Goal: Transaction & Acquisition: Purchase product/service

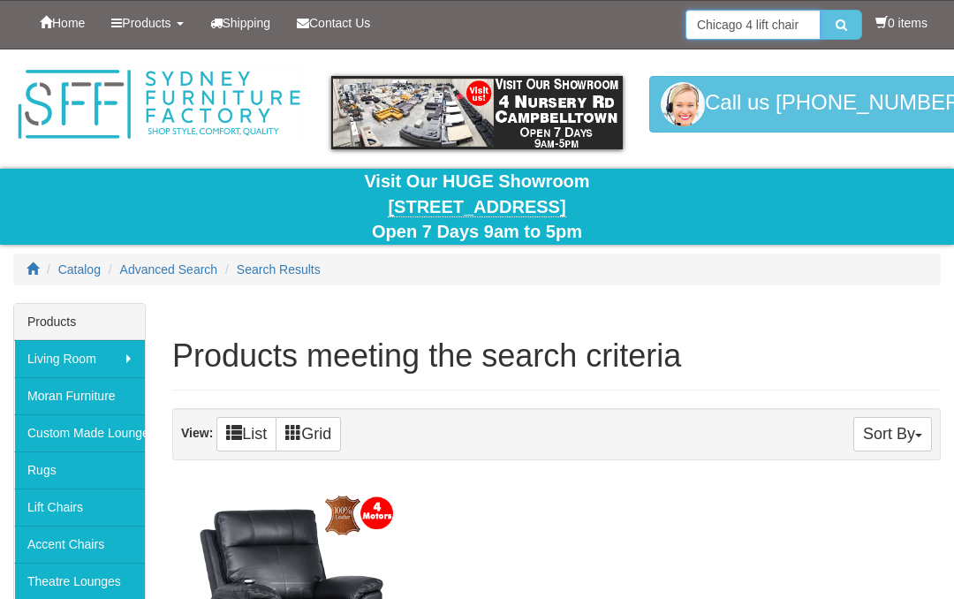
click at [801, 26] on input "Chicago 4 lift chair" at bounding box center [752, 25] width 135 height 30
type input "C"
type input "[PERSON_NAME] lift chair"
click at [836, 25] on button "submit" at bounding box center [841, 25] width 42 height 30
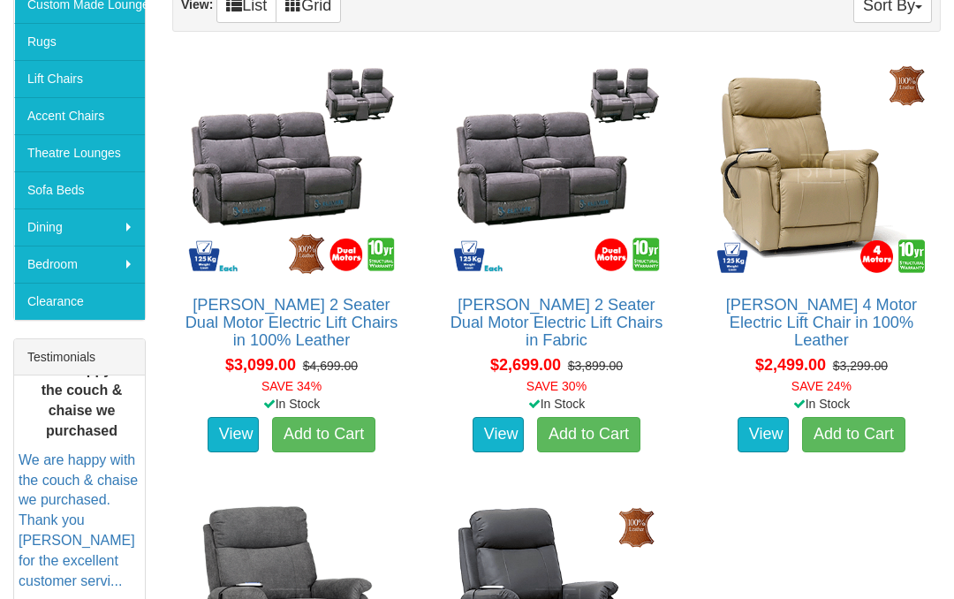
scroll to position [432, 0]
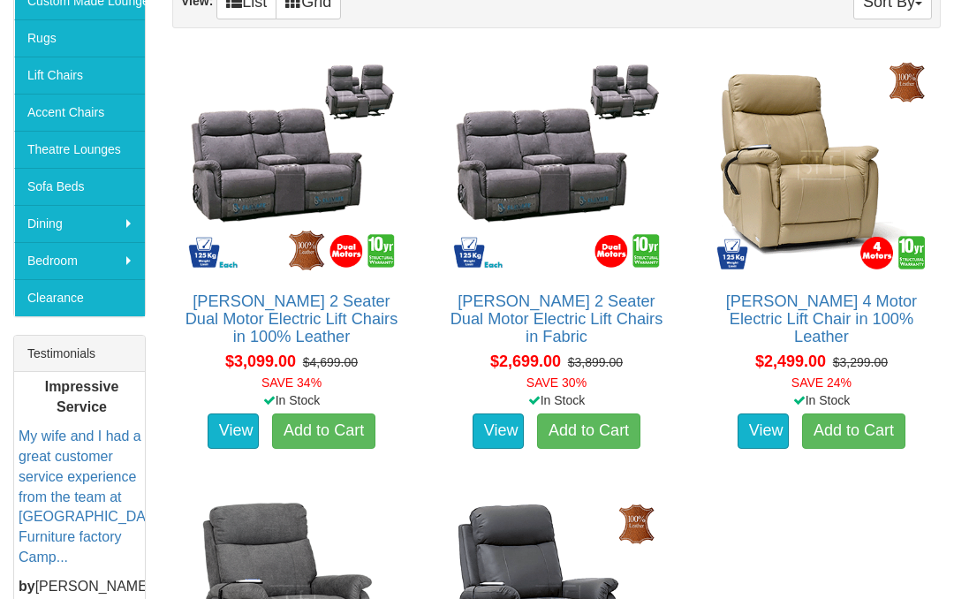
click at [822, 327] on link "Dalton 4 Motor Electric Lift Chair in 100% Leather" at bounding box center [821, 318] width 191 height 53
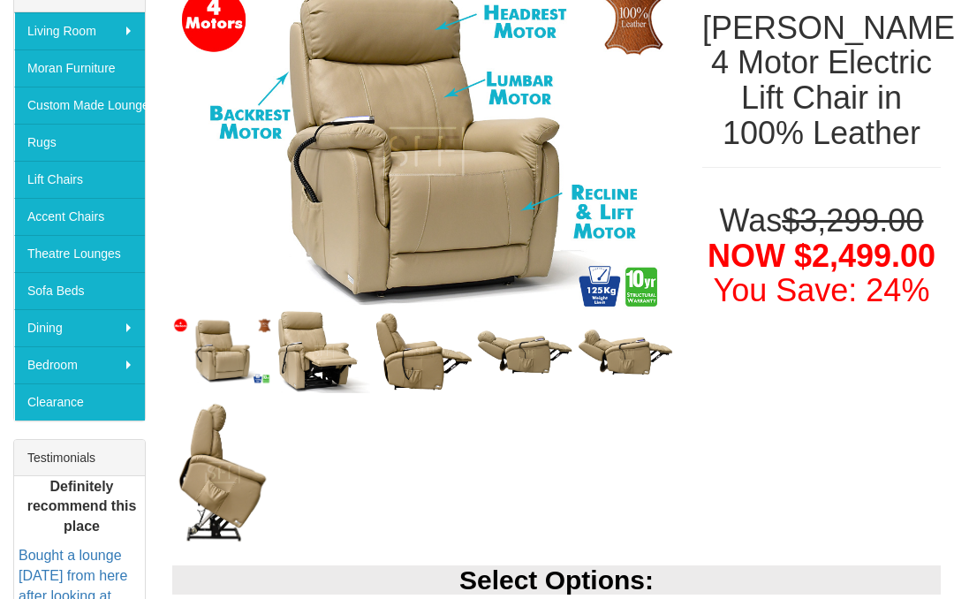
scroll to position [327, 0]
click at [536, 367] on img at bounding box center [524, 353] width 101 height 49
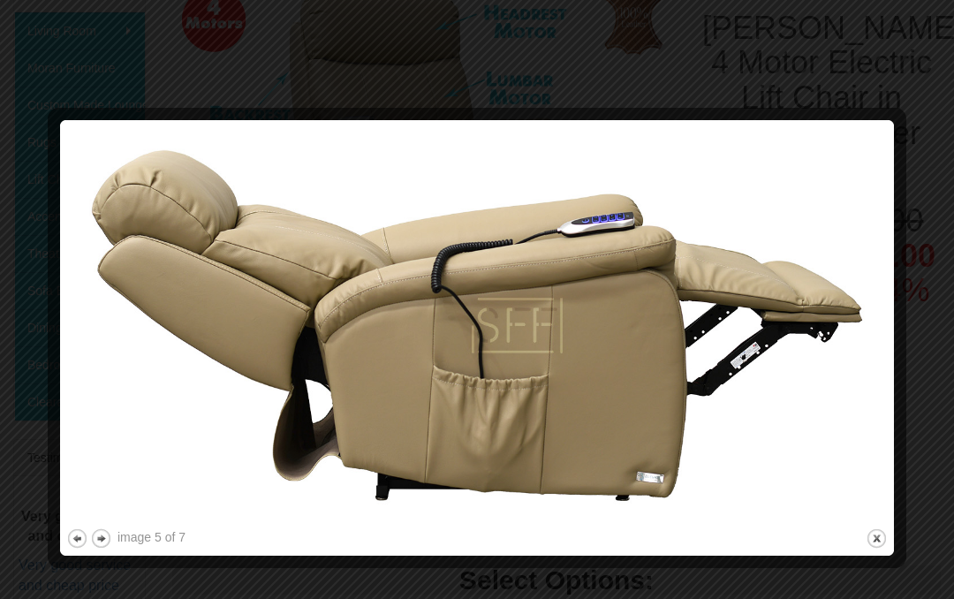
click at [879, 539] on button "close" at bounding box center [877, 538] width 22 height 22
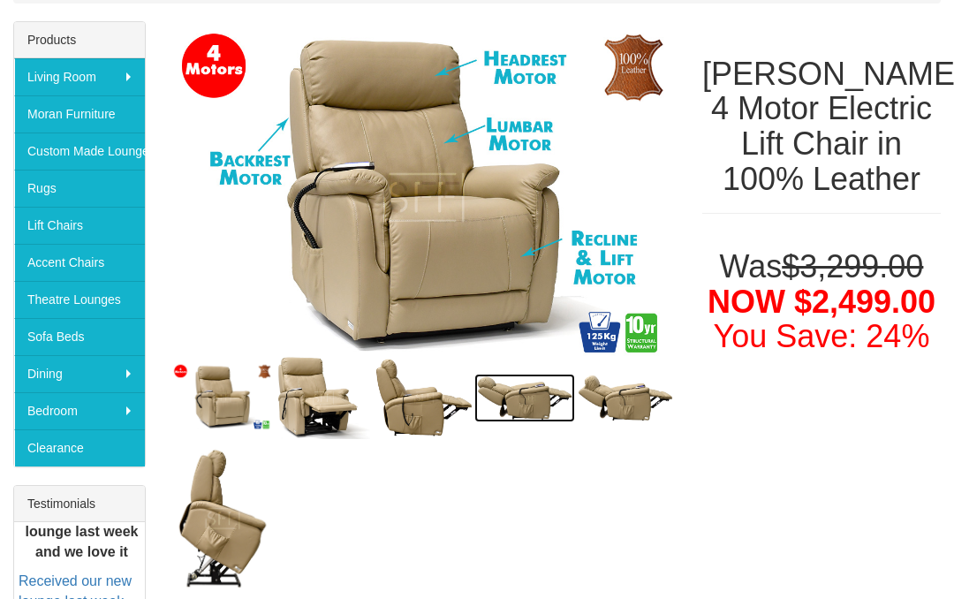
scroll to position [314, 0]
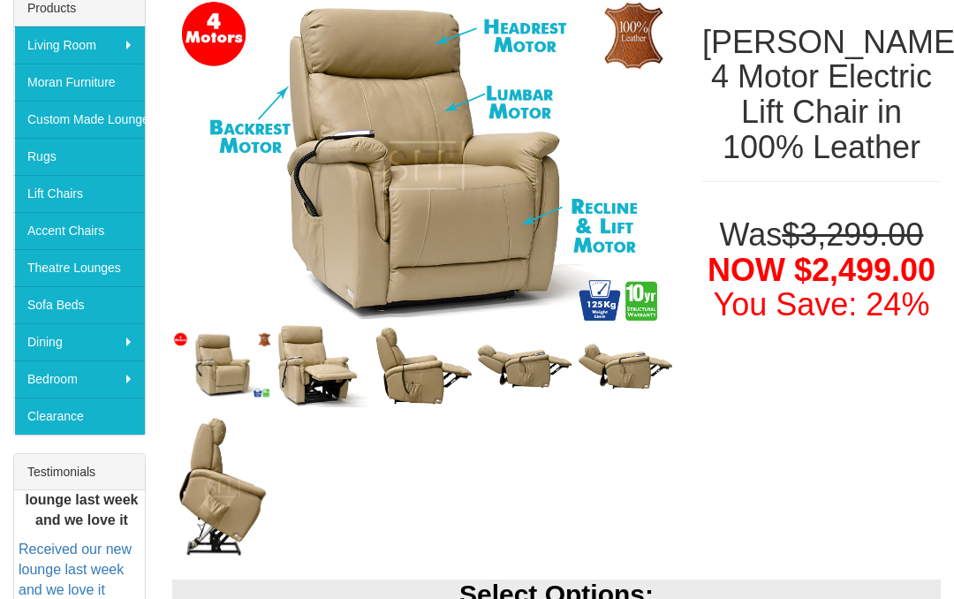
click at [634, 388] on img at bounding box center [625, 366] width 101 height 49
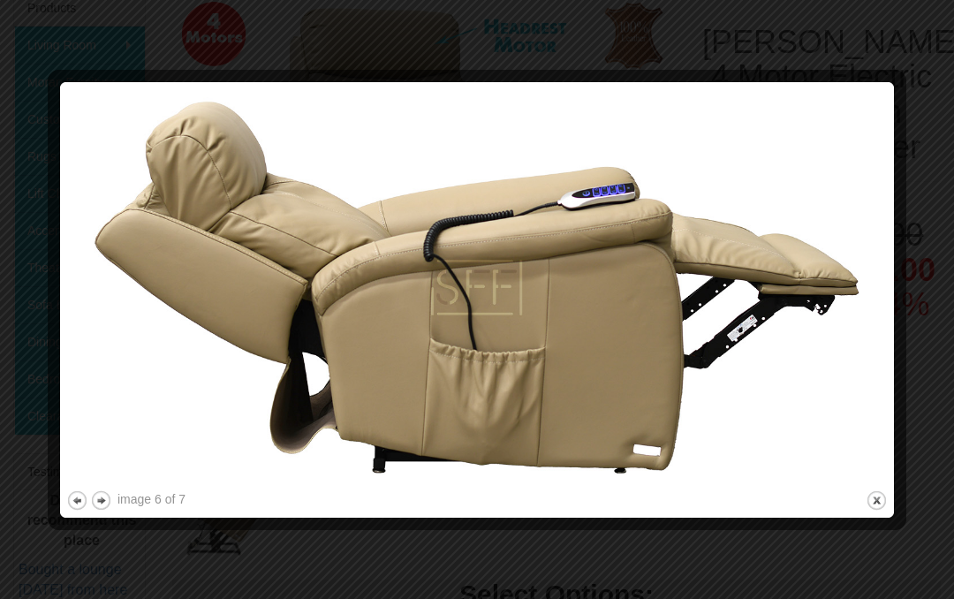
click at [876, 503] on button "close" at bounding box center [877, 500] width 22 height 22
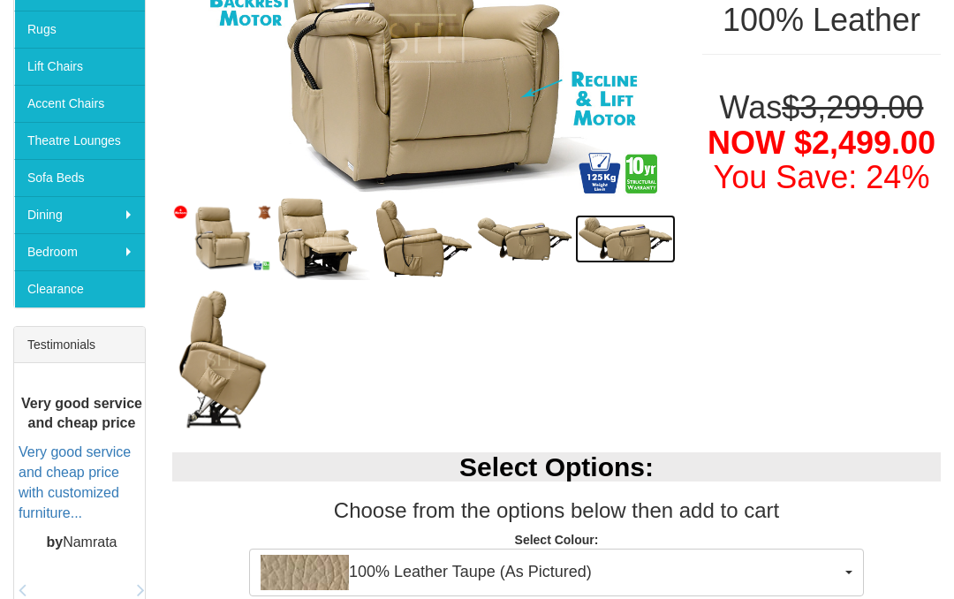
scroll to position [477, 0]
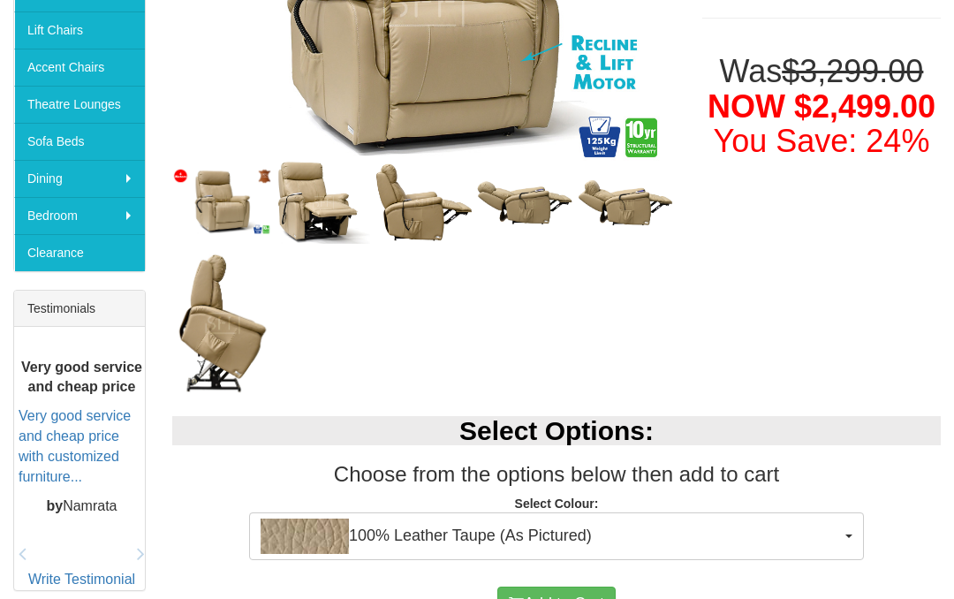
click at [331, 233] on img at bounding box center [323, 202] width 101 height 90
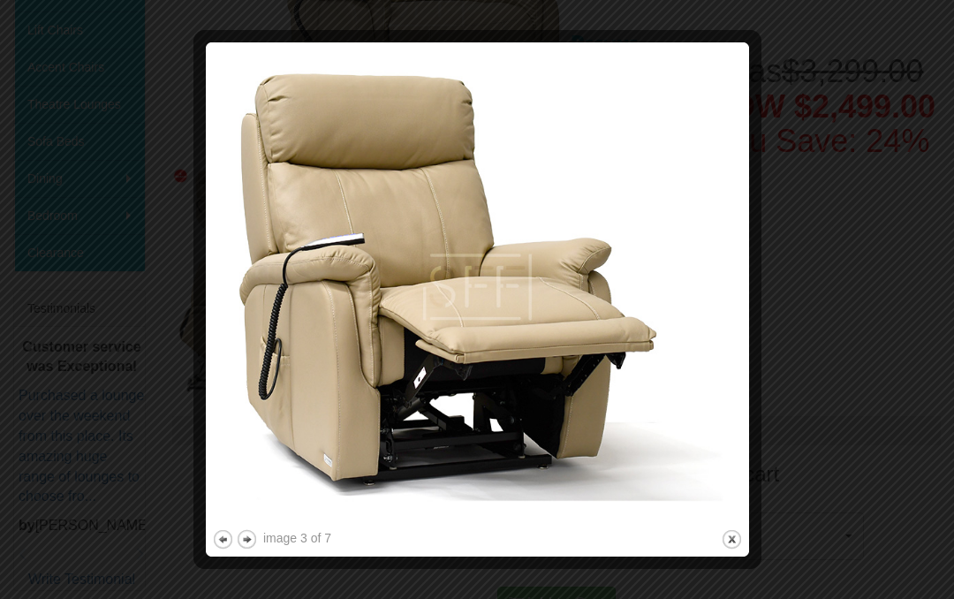
click at [736, 540] on button "close" at bounding box center [732, 539] width 22 height 22
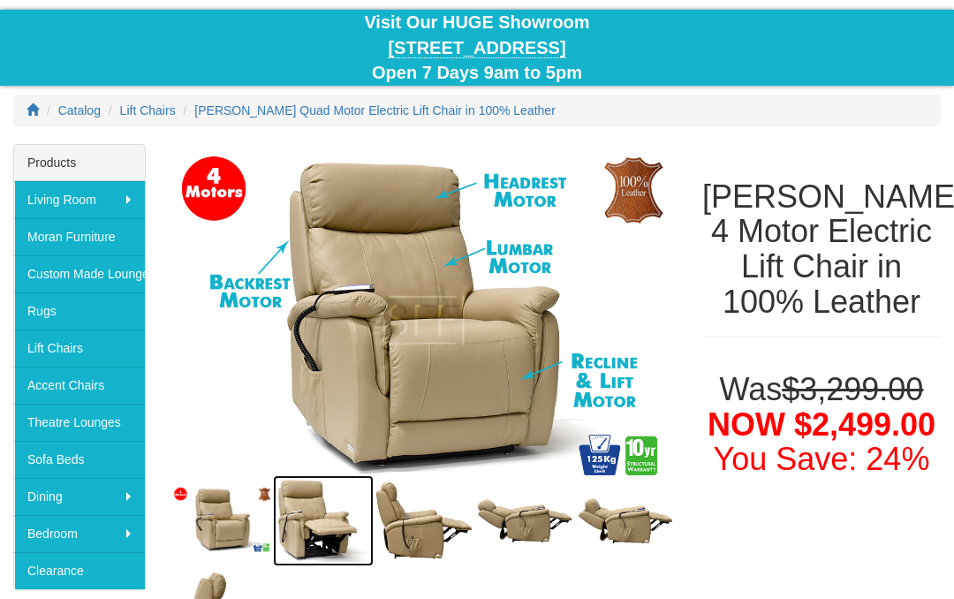
scroll to position [0, 0]
